Goal: Transaction & Acquisition: Purchase product/service

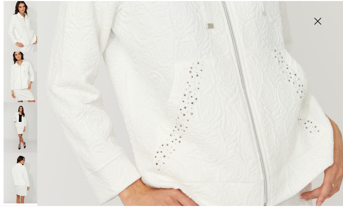
scroll to position [240, 0]
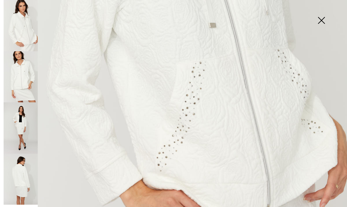
click at [321, 21] on img at bounding box center [322, 21] width 26 height 26
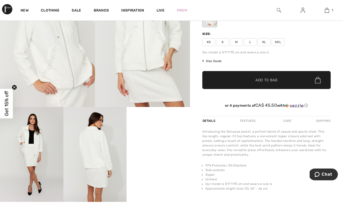
scroll to position [0, 0]
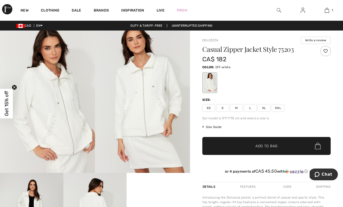
click at [6, 9] on img at bounding box center [7, 9] width 10 height 10
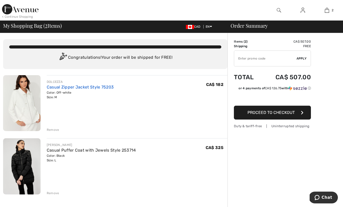
click at [79, 86] on link "Casual Zipper Jacket Style 75203" at bounding box center [80, 87] width 67 height 5
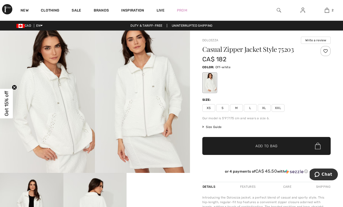
click at [250, 109] on span "L" at bounding box center [250, 108] width 13 height 8
click at [259, 144] on span "Add to Bag" at bounding box center [267, 146] width 22 height 5
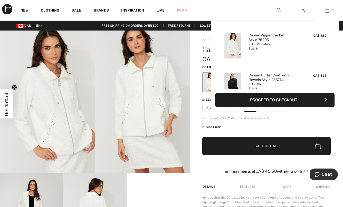
click at [327, 10] on img at bounding box center [327, 10] width 4 height 6
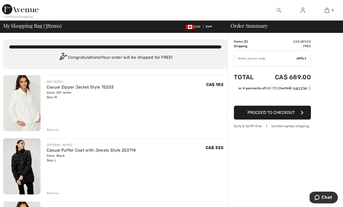
click at [56, 130] on div "Remove" at bounding box center [53, 130] width 13 height 5
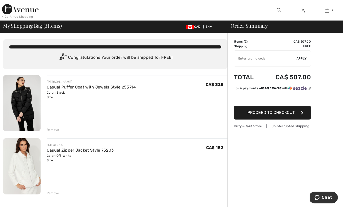
click at [258, 57] on input "TEXT" at bounding box center [265, 58] width 62 height 15
type input "GC005079857"
click at [271, 114] on span "Proceed to Checkout" at bounding box center [271, 112] width 47 height 5
click at [302, 58] on span "Apply" at bounding box center [302, 58] width 10 height 5
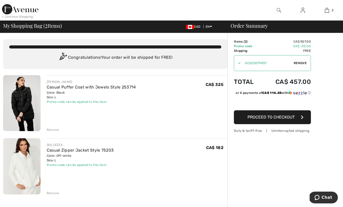
click at [53, 153] on div "Casual Zipper Jacket Style 75203" at bounding box center [80, 151] width 67 height 6
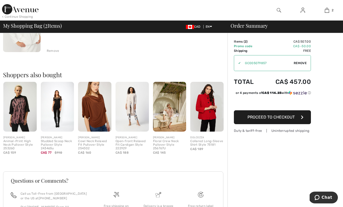
scroll to position [171, 0]
